Goal: Information Seeking & Learning: Learn about a topic

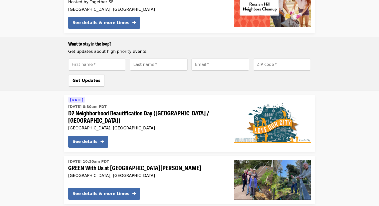
scroll to position [796, 0]
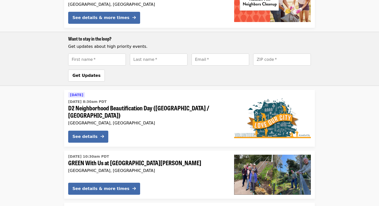
click at [336, 72] on div "Want to stay in the loop? Get updates about high priority events. First name   …" at bounding box center [189, 59] width 379 height 54
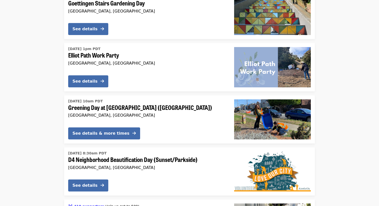
scroll to position [1295, 0]
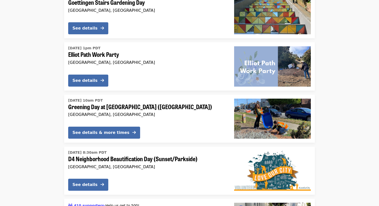
click at [337, 95] on li "[DATE] 10am PDT Greening Day at [GEOGRAPHIC_DATA] ([GEOGRAPHIC_DATA]) [GEOGRAPH…" at bounding box center [189, 119] width 379 height 48
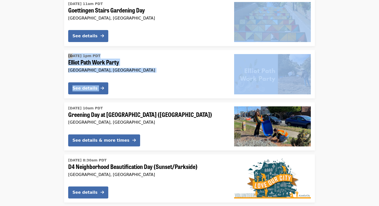
scroll to position [1287, 0]
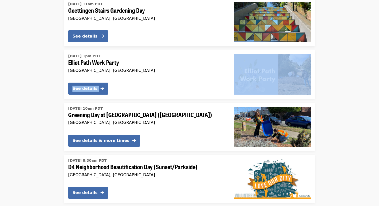
drag, startPoint x: 336, startPoint y: 57, endPoint x: 38, endPoint y: 54, distance: 297.2
click at [37, 54] on li "[DATE] 1pm PDT [PERSON_NAME] Path Work Party [GEOGRAPHIC_DATA], [GEOGRAPHIC_DAT…" at bounding box center [189, 74] width 379 height 48
click at [38, 54] on li "[DATE] 1pm PDT [PERSON_NAME] Path Work Party [GEOGRAPHIC_DATA], [GEOGRAPHIC_DAT…" at bounding box center [189, 74] width 379 height 48
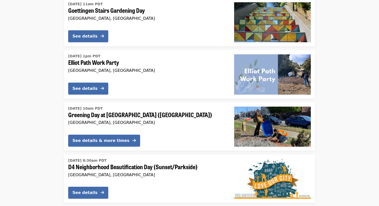
scroll to position [1294, 0]
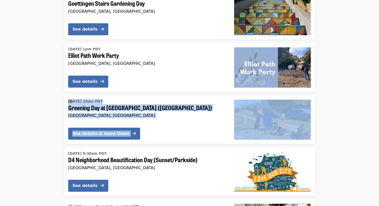
drag, startPoint x: 40, startPoint y: 70, endPoint x: 348, endPoint y: 93, distance: 308.4
click at [348, 96] on li "[DATE] 10am PDT Greening Day at [GEOGRAPHIC_DATA] ([GEOGRAPHIC_DATA]) [GEOGRAPH…" at bounding box center [189, 120] width 379 height 48
click at [348, 97] on li "[DATE] 10am PDT Greening Day at [GEOGRAPHIC_DATA] ([GEOGRAPHIC_DATA]) [GEOGRAPH…" at bounding box center [189, 120] width 379 height 48
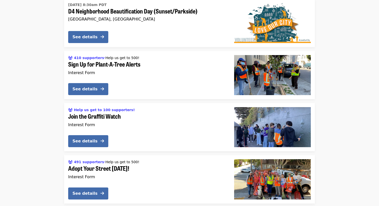
scroll to position [1443, 0]
drag, startPoint x: 348, startPoint y: 100, endPoint x: 333, endPoint y: 83, distance: 22.6
click at [333, 103] on li "Help us get to 100 supporters! Join the Graffiti Watch Interest Form See details" at bounding box center [189, 127] width 379 height 48
click at [339, 103] on li "Help us get to 100 supporters! Join the Graffiti Watch Interest Form See details" at bounding box center [189, 127] width 379 height 48
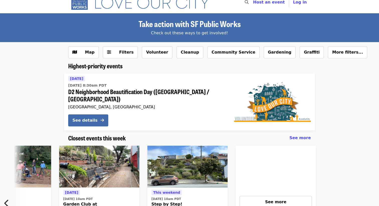
scroll to position [10, 0]
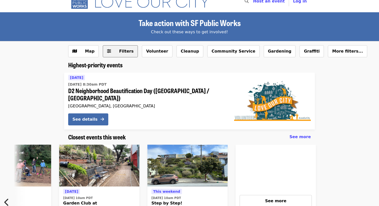
click at [120, 53] on span "Filters" at bounding box center [126, 51] width 15 height 5
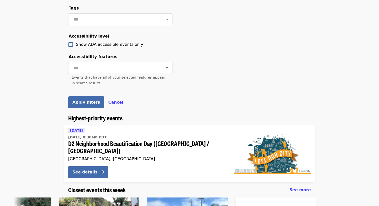
scroll to position [249, 0]
click at [108, 101] on span "Cancel" at bounding box center [115, 102] width 15 height 5
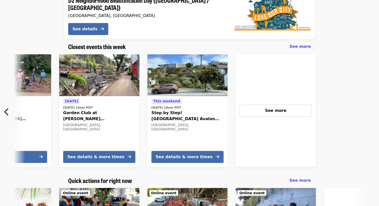
scroll to position [0, 0]
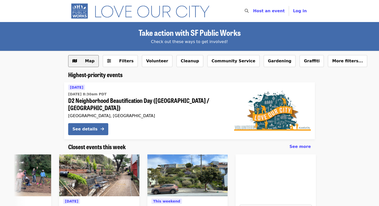
click at [86, 65] on button "Map" at bounding box center [83, 61] width 31 height 12
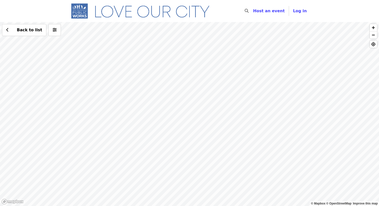
drag, startPoint x: 197, startPoint y: 106, endPoint x: 192, endPoint y: 106, distance: 4.8
click at [192, 106] on div "Back to list" at bounding box center [189, 114] width 379 height 184
drag, startPoint x: 204, startPoint y: 112, endPoint x: 172, endPoint y: 109, distance: 32.0
click at [172, 109] on div "Back to list" at bounding box center [189, 114] width 379 height 184
click at [187, 104] on div "Back to list" at bounding box center [189, 114] width 379 height 184
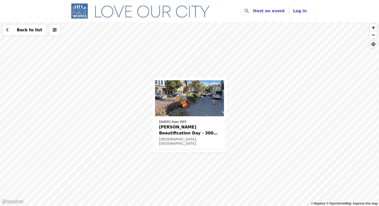
click at [193, 131] on span "[PERSON_NAME] Beautification Day - 300 block and 400 block" at bounding box center [189, 130] width 61 height 12
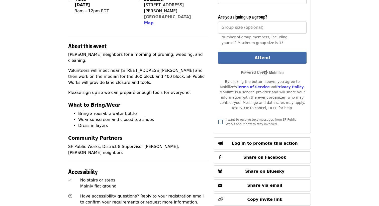
scroll to position [131, 0]
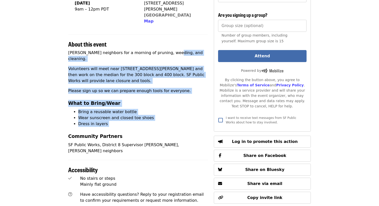
drag, startPoint x: 168, startPoint y: 117, endPoint x: 168, endPoint y: 44, distance: 73.5
click at [168, 50] on div "[PERSON_NAME] neighbors for a morning of pruning, weeding, and cleaning. Volunt…" at bounding box center [138, 102] width 140 height 104
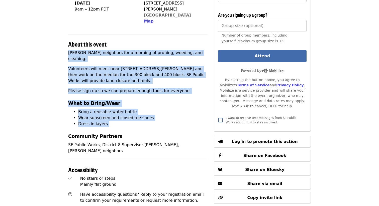
click at [168, 50] on p "Join Guerrero neighbors for a morning of pruning, weeding, and cleaning." at bounding box center [138, 56] width 140 height 12
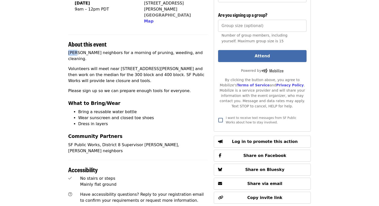
click at [168, 50] on p "Join Guerrero neighbors for a morning of pruning, weeding, and cleaning." at bounding box center [138, 56] width 140 height 12
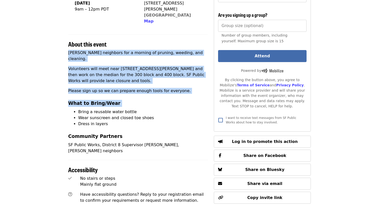
drag, startPoint x: 168, startPoint y: 44, endPoint x: 156, endPoint y: 97, distance: 53.9
click at [156, 97] on div "Join Guerrero neighbors for a morning of pruning, weeding, and cleaning. Volunt…" at bounding box center [138, 102] width 140 height 104
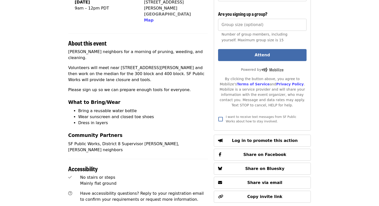
scroll to position [133, 0]
click at [147, 120] on li "Dress in layers" at bounding box center [143, 123] width 130 height 6
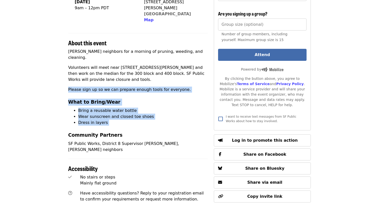
drag, startPoint x: 147, startPoint y: 110, endPoint x: 147, endPoint y: 73, distance: 36.6
click at [147, 73] on div "Join Guerrero neighbors for a morning of pruning, weeding, and cleaning. Volunt…" at bounding box center [138, 101] width 140 height 104
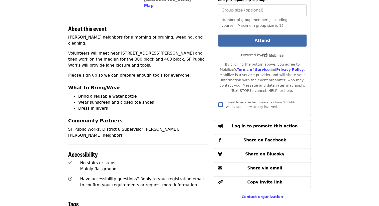
scroll to position [150, 0]
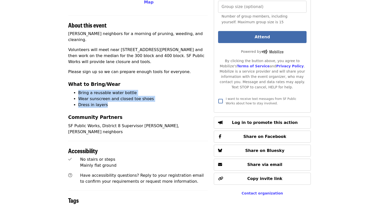
drag, startPoint x: 147, startPoint y: 69, endPoint x: 147, endPoint y: 94, distance: 24.3
click at [147, 93] on div "Join Guerrero neighbors for a morning of pruning, weeding, and cleaning. Volunt…" at bounding box center [138, 83] width 140 height 104
click at [147, 102] on li "Dress in layers" at bounding box center [143, 105] width 130 height 6
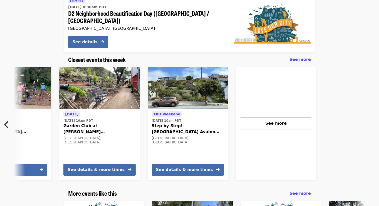
scroll to position [0, 270]
click at [340, 71] on div at bounding box center [377, 123] width 114 height 121
click at [339, 71] on div at bounding box center [377, 123] width 114 height 121
click at [324, 31] on div "Highest-priority events Tomorrow Sat, Sep 6 @ 8:30am PDT D2 Neighborhood Beauti…" at bounding box center [189, 18] width 379 height 68
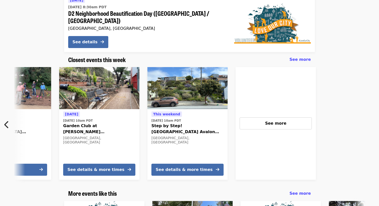
click at [331, 23] on div "Highest-priority events Tomorrow Sat, Sep 6 @ 8:30am PDT D2 Neighborhood Beauti…" at bounding box center [189, 18] width 379 height 68
